Goal: Find specific page/section: Locate a particular part of the current website

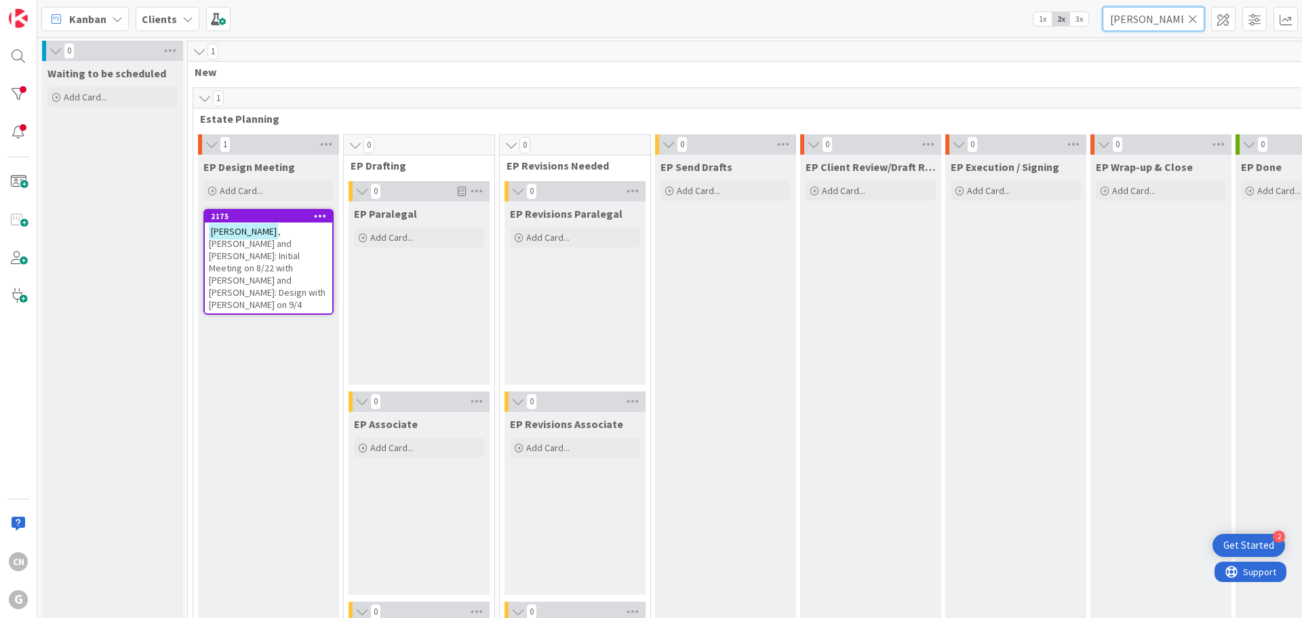
drag, startPoint x: 1170, startPoint y: 22, endPoint x: 1068, endPoint y: 26, distance: 101.8
click at [1076, 27] on div "Kanban Clients 1x 2x 3x [PERSON_NAME]" at bounding box center [669, 18] width 1265 height 37
type input "easton"
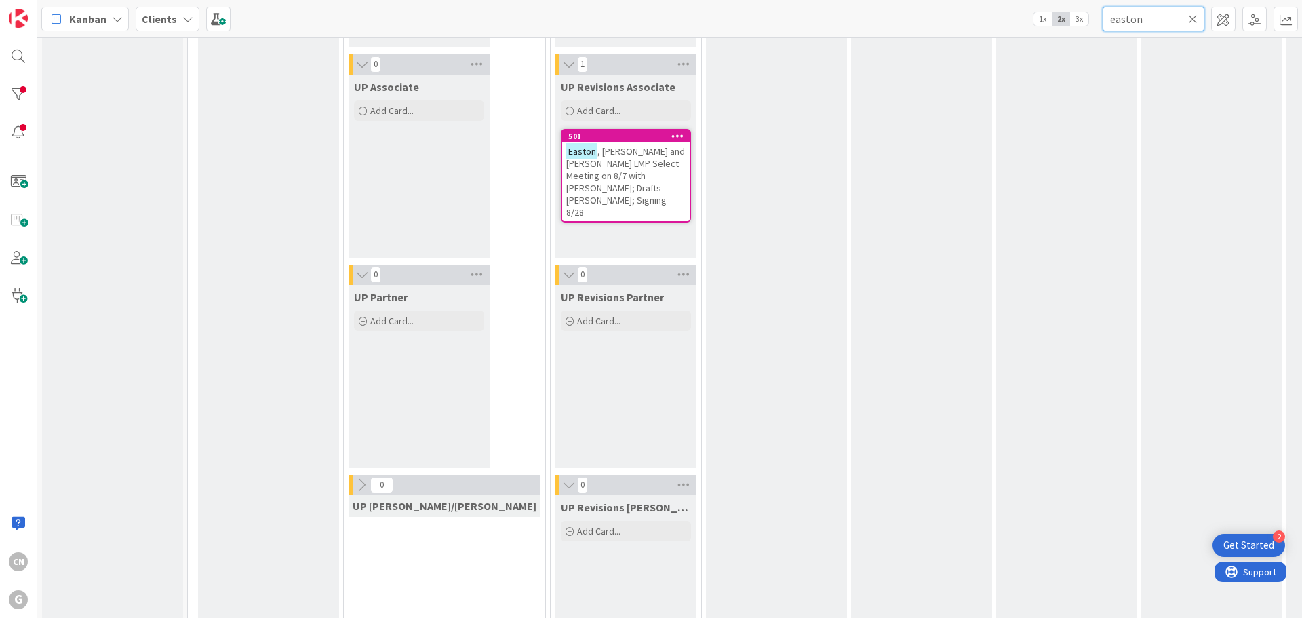
scroll to position [2237, 0]
click at [566, 164] on span ", [PERSON_NAME] and [PERSON_NAME] LMP Select Meeting on 8/7 with [PERSON_NAME];…" at bounding box center [625, 180] width 119 height 73
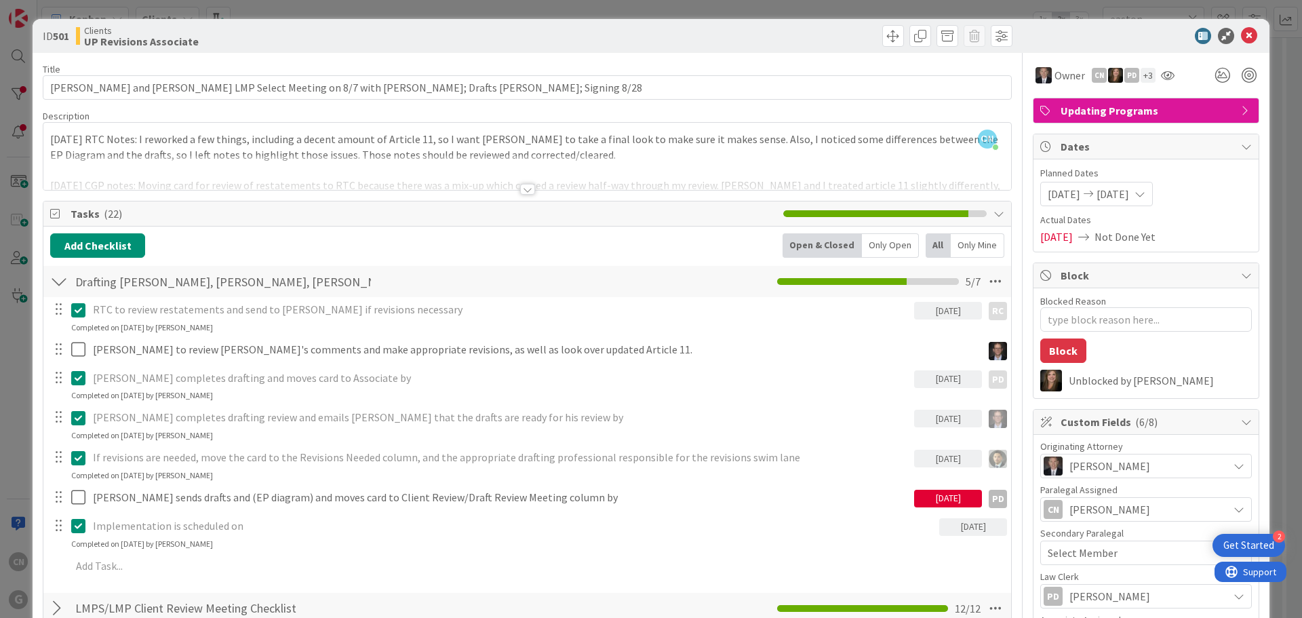
click at [50, 160] on div at bounding box center [527, 172] width 968 height 35
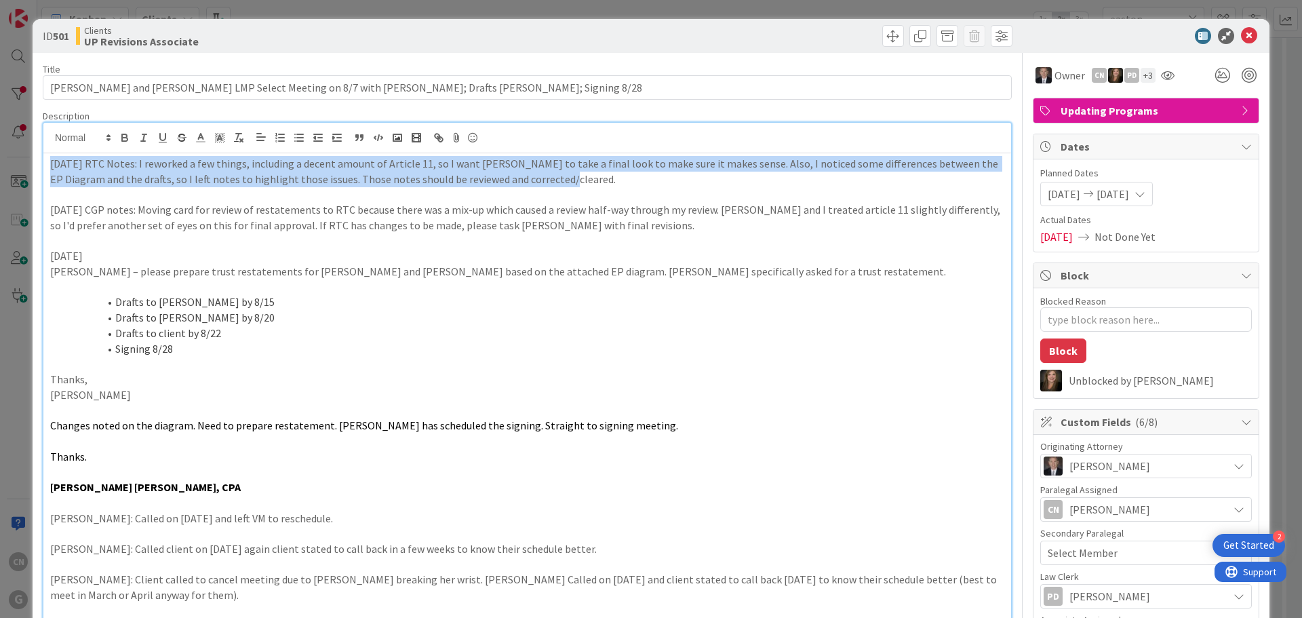
drag, startPoint x: 539, startPoint y: 184, endPoint x: 47, endPoint y: 165, distance: 492.2
click at [47, 165] on div "[DATE] RTC Notes: I reworked a few things, including a decent amount of Article…" at bounding box center [527, 608] width 968 height 910
click at [50, 168] on p "[DATE] RTC Notes: I reworked a few things, including a decent amount of Article…" at bounding box center [527, 171] width 954 height 31
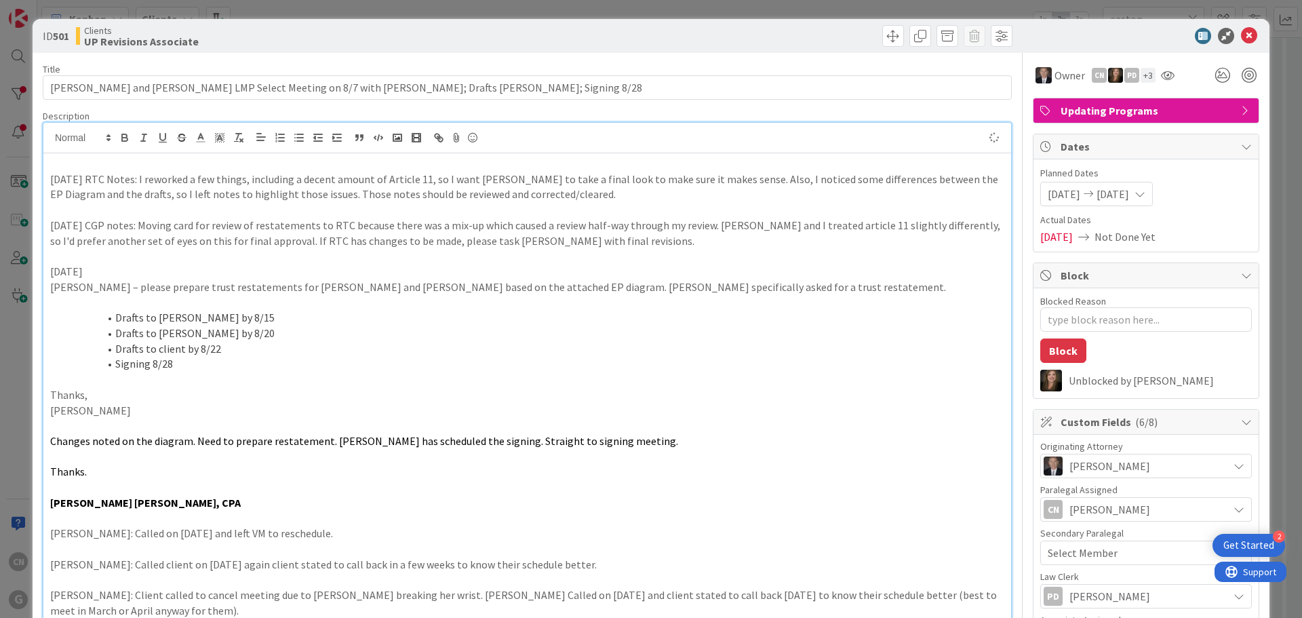
type textarea "x"
click at [64, 168] on p at bounding box center [527, 164] width 954 height 16
